Goal: Information Seeking & Learning: Learn about a topic

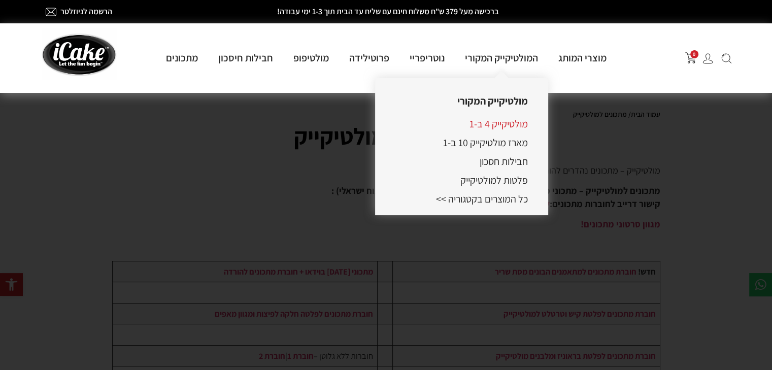
click at [480, 125] on link "מולטיקייק 4 ב-1" at bounding box center [499, 123] width 58 height 13
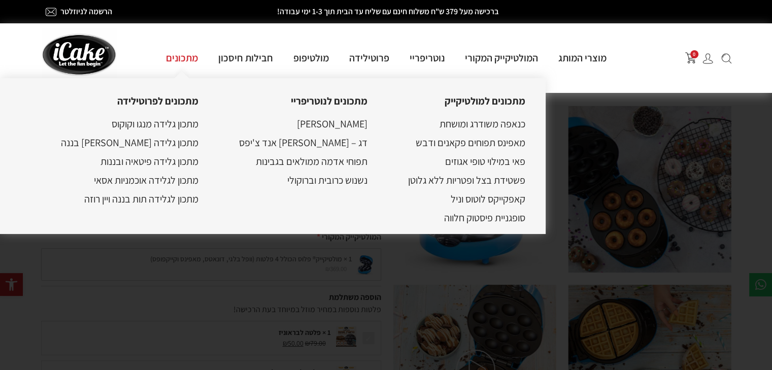
click at [163, 60] on link "מתכונים" at bounding box center [182, 57] width 52 height 13
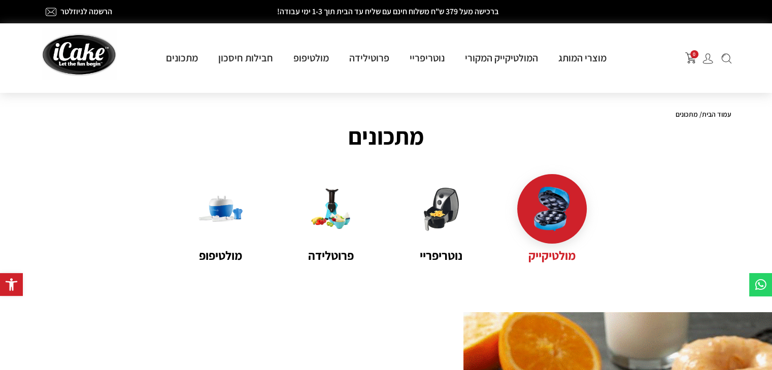
click at [545, 214] on img at bounding box center [552, 209] width 44 height 44
click at [542, 208] on img at bounding box center [552, 209] width 44 height 44
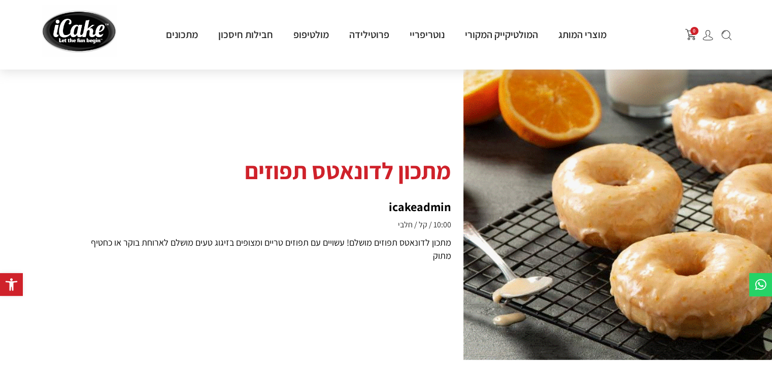
scroll to position [254, 0]
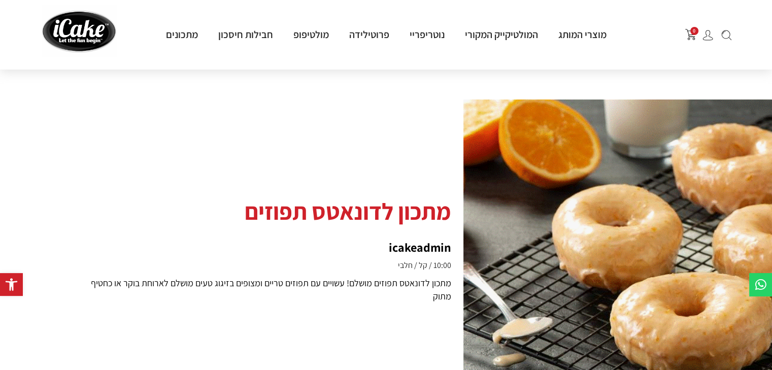
scroll to position [254, 0]
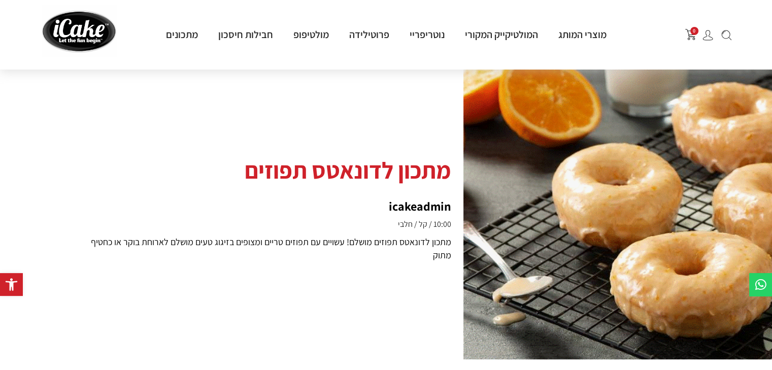
click at [440, 234] on div "מתכון לדונאטס תפוזים icakeadmin 10:00 קל חלבי מתכון לדונאטס תפוזים מושלם! עשויי…" at bounding box center [231, 209] width 463 height 162
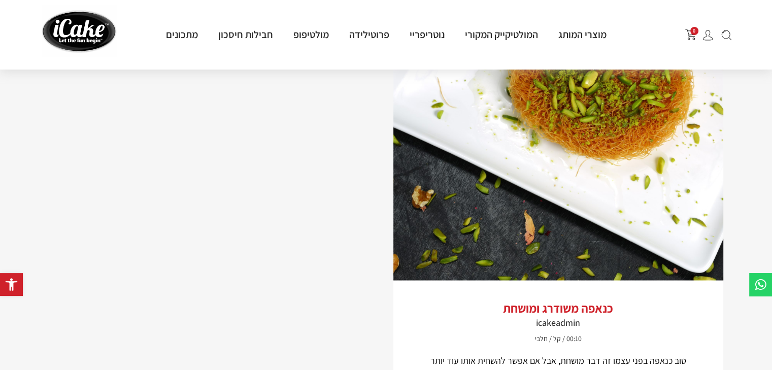
scroll to position [1777, 0]
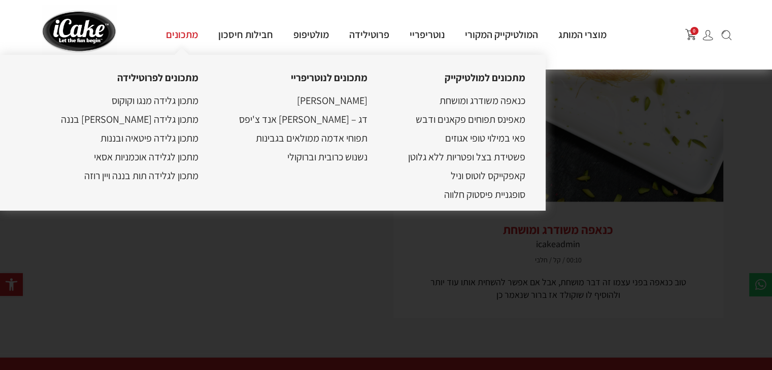
click at [175, 36] on link "מתכונים" at bounding box center [182, 34] width 52 height 13
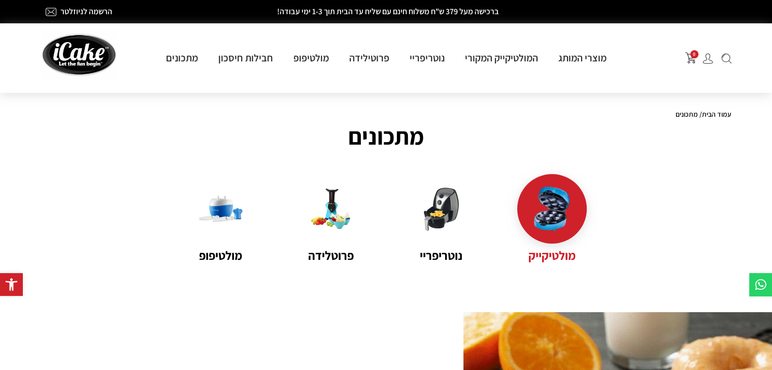
click at [551, 223] on img at bounding box center [552, 209] width 44 height 44
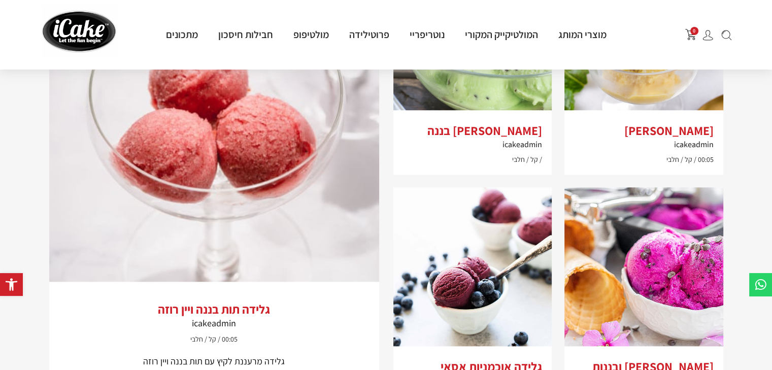
scroll to position [965, 0]
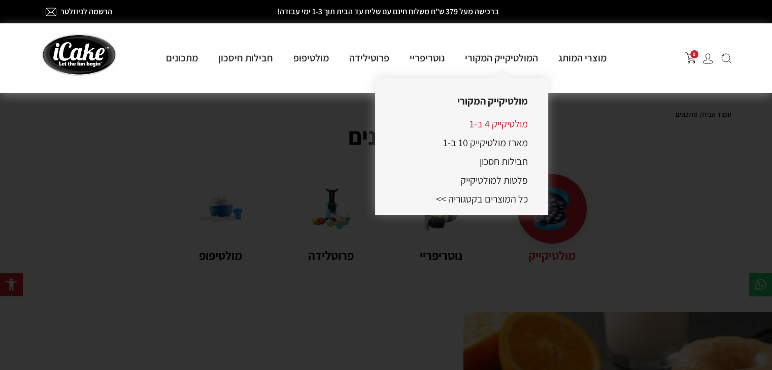
click at [498, 124] on link "מולטיקייק 4 ב-1" at bounding box center [499, 123] width 58 height 13
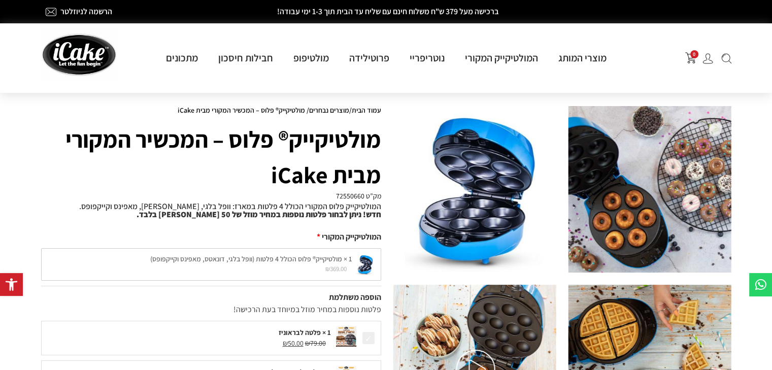
click at [694, 164] on img at bounding box center [650, 189] width 163 height 167
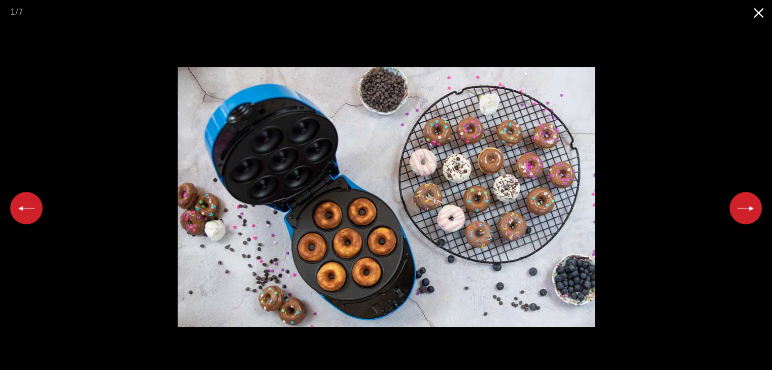
click at [736, 214] on button "Next slide" at bounding box center [746, 208] width 32 height 32
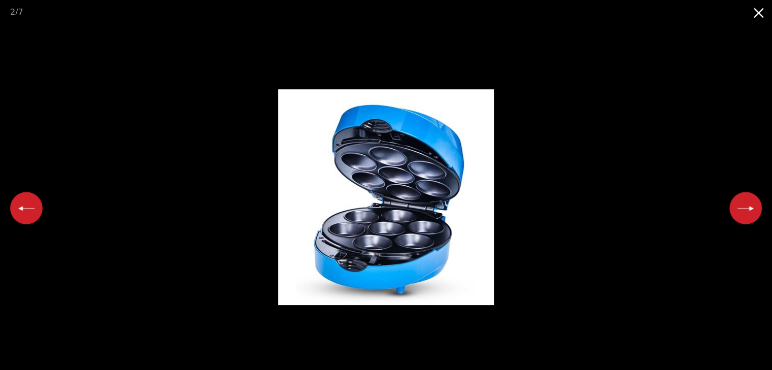
click at [736, 214] on button "Next slide" at bounding box center [746, 208] width 32 height 32
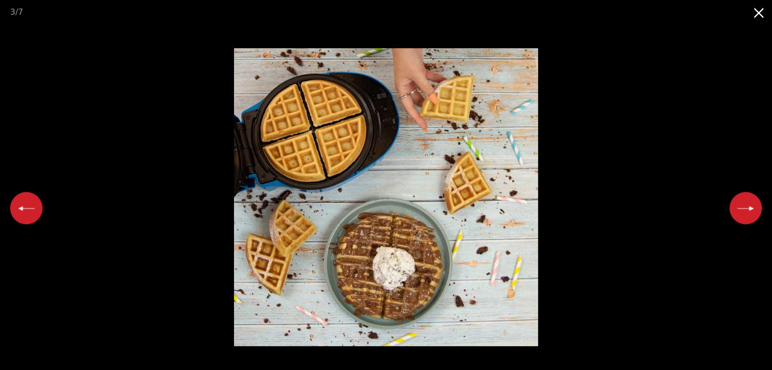
click at [736, 214] on button "Next slide" at bounding box center [746, 208] width 32 height 32
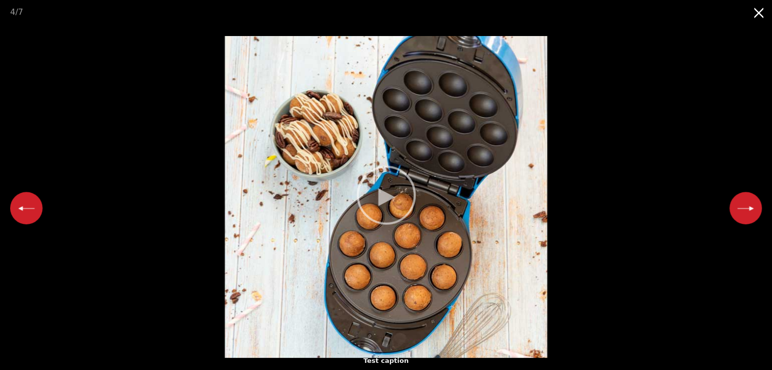
click at [735, 209] on button "Next slide" at bounding box center [746, 208] width 32 height 32
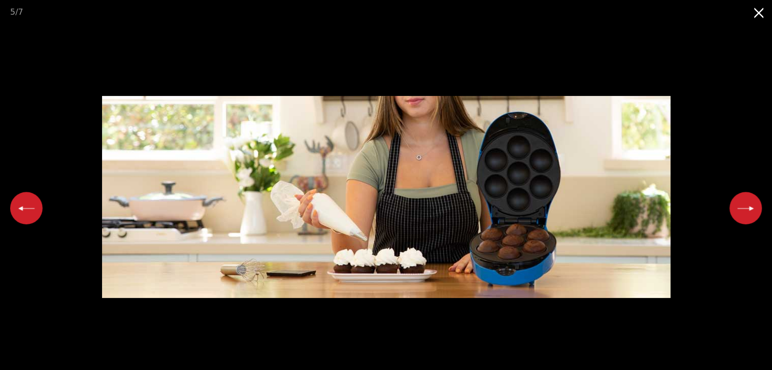
click at [740, 202] on button "Next slide" at bounding box center [746, 208] width 32 height 32
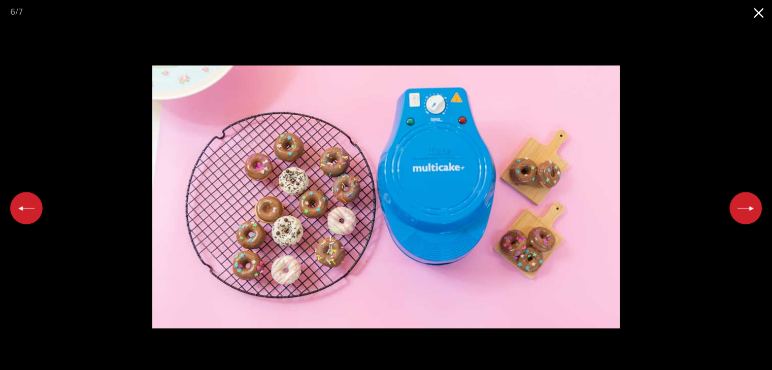
click at [740, 202] on button "Next slide" at bounding box center [746, 208] width 32 height 32
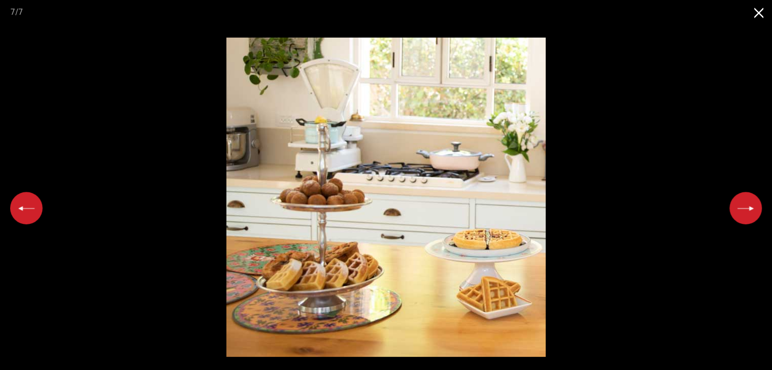
click at [740, 202] on button "Next slide" at bounding box center [746, 208] width 32 height 32
